Goal: Navigation & Orientation: Go to known website

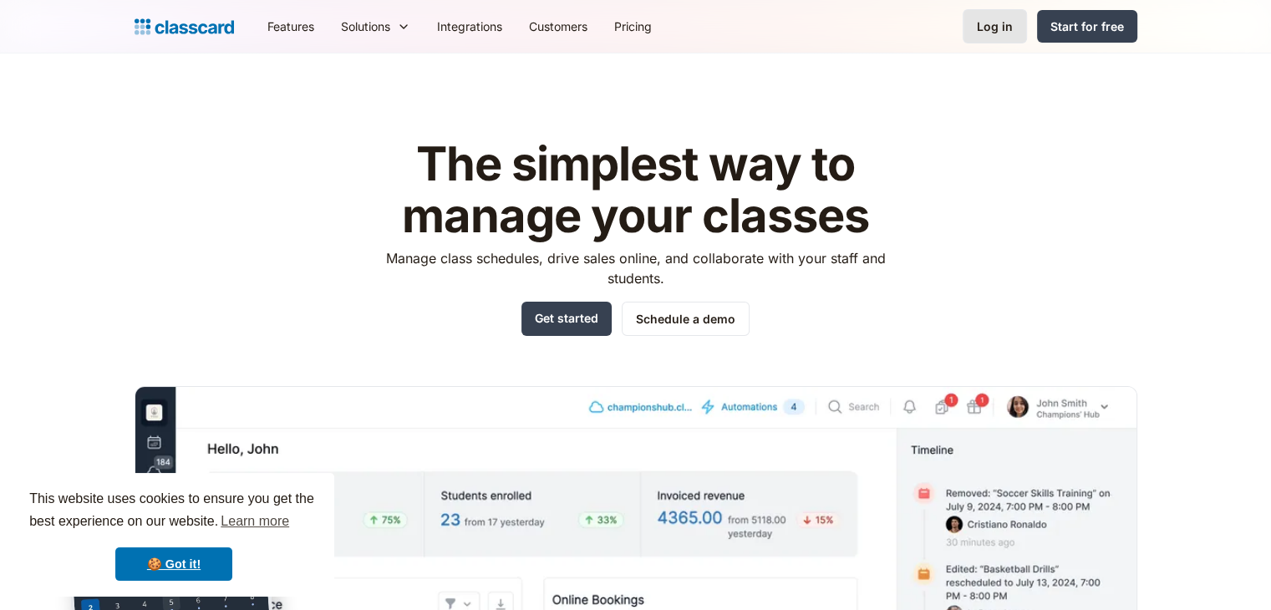
click at [992, 30] on div "Log in" at bounding box center [995, 27] width 36 height 18
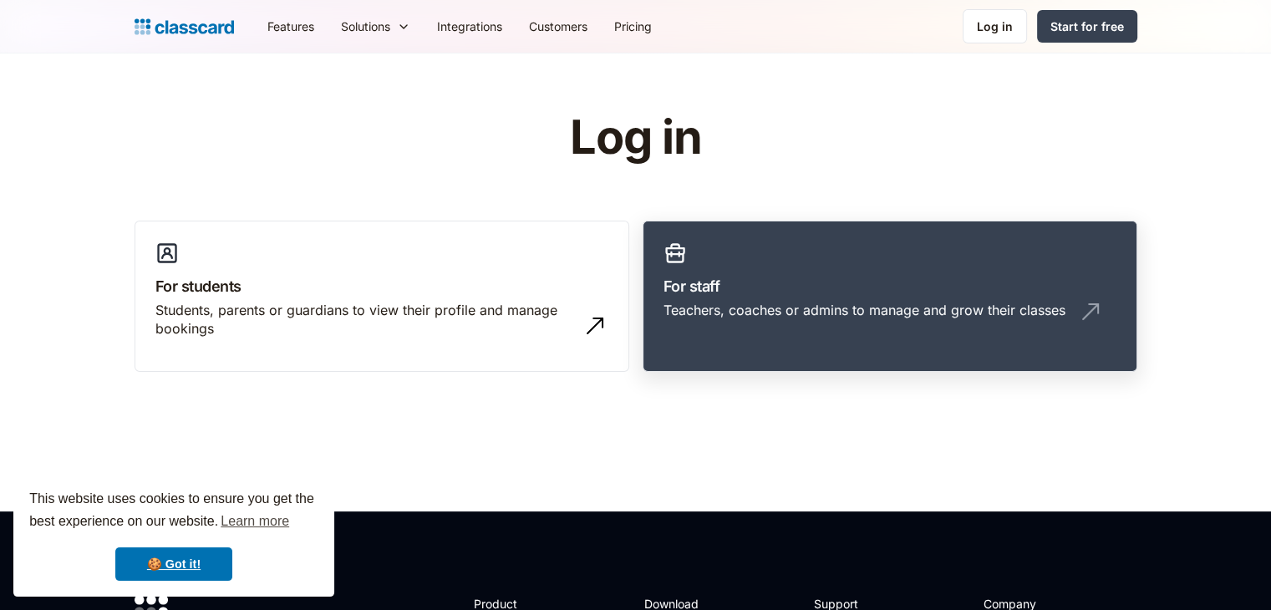
click at [966, 271] on link "For staff Teachers, coaches or admins to manage and grow their classes" at bounding box center [889, 297] width 495 height 152
